Goal: Task Accomplishment & Management: Use online tool/utility

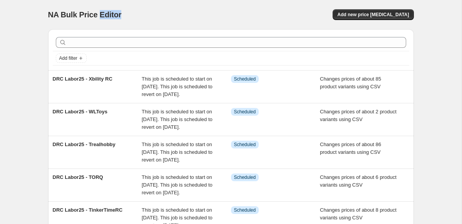
click at [102, 15] on span "NA Bulk Price Editor" at bounding box center [84, 14] width 73 height 8
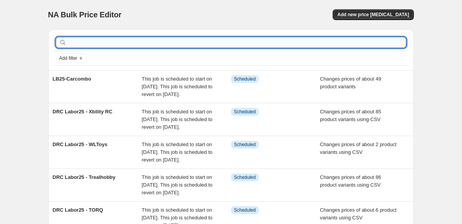
click at [194, 47] on input "text" at bounding box center [237, 42] width 338 height 11
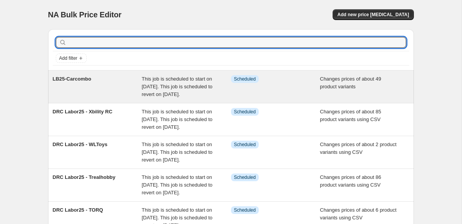
click at [189, 75] on div "This job is scheduled to start on [DATE]. This job is scheduled to revert on [D…" at bounding box center [186, 86] width 89 height 23
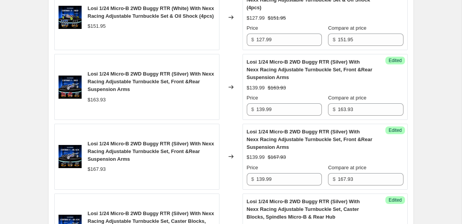
scroll to position [1623, 0]
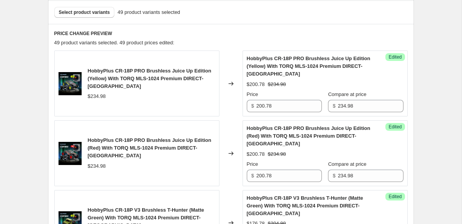
scroll to position [280, 0]
